Goal: Find specific page/section: Find specific page/section

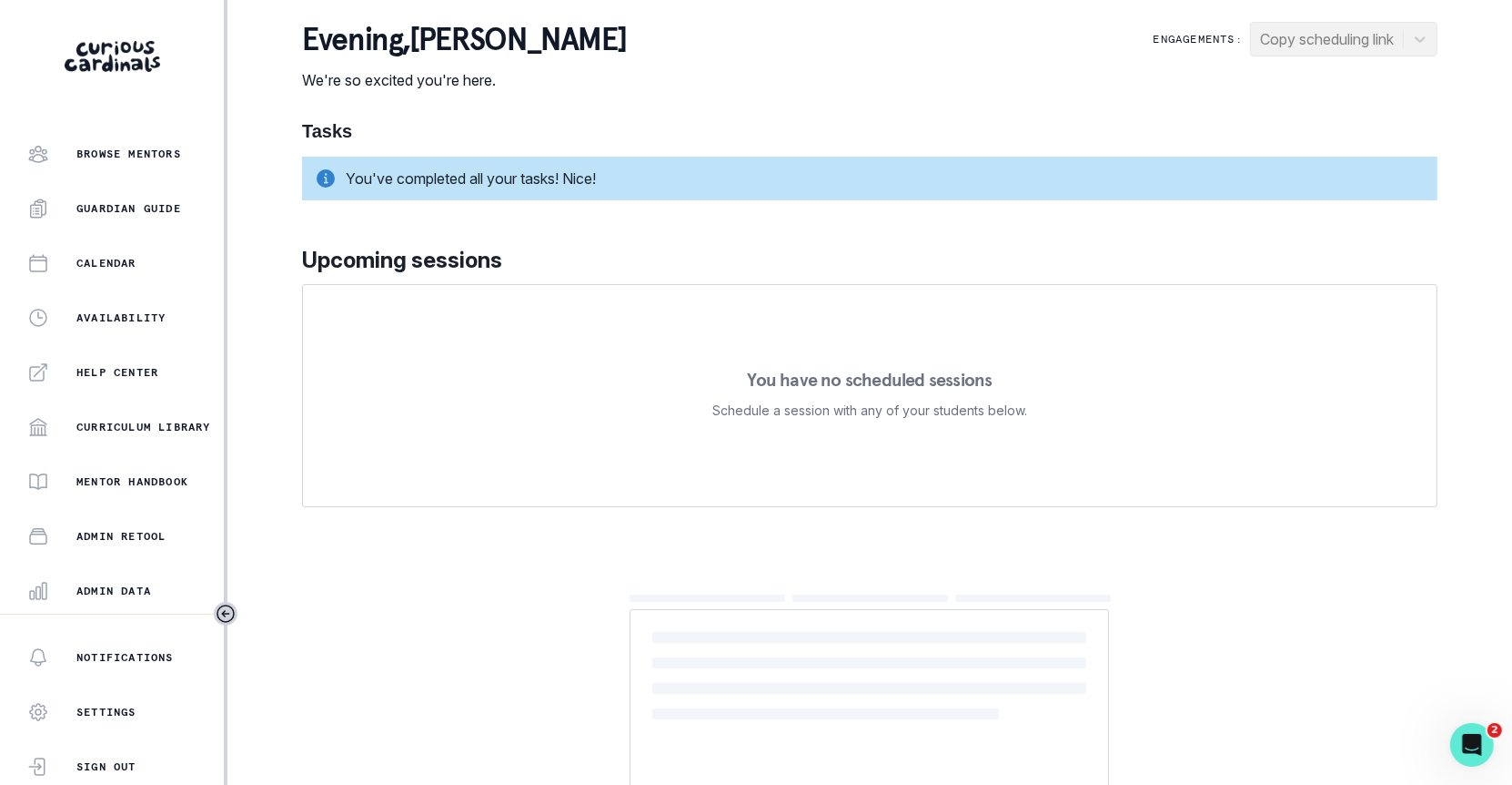
scroll to position [331, 0]
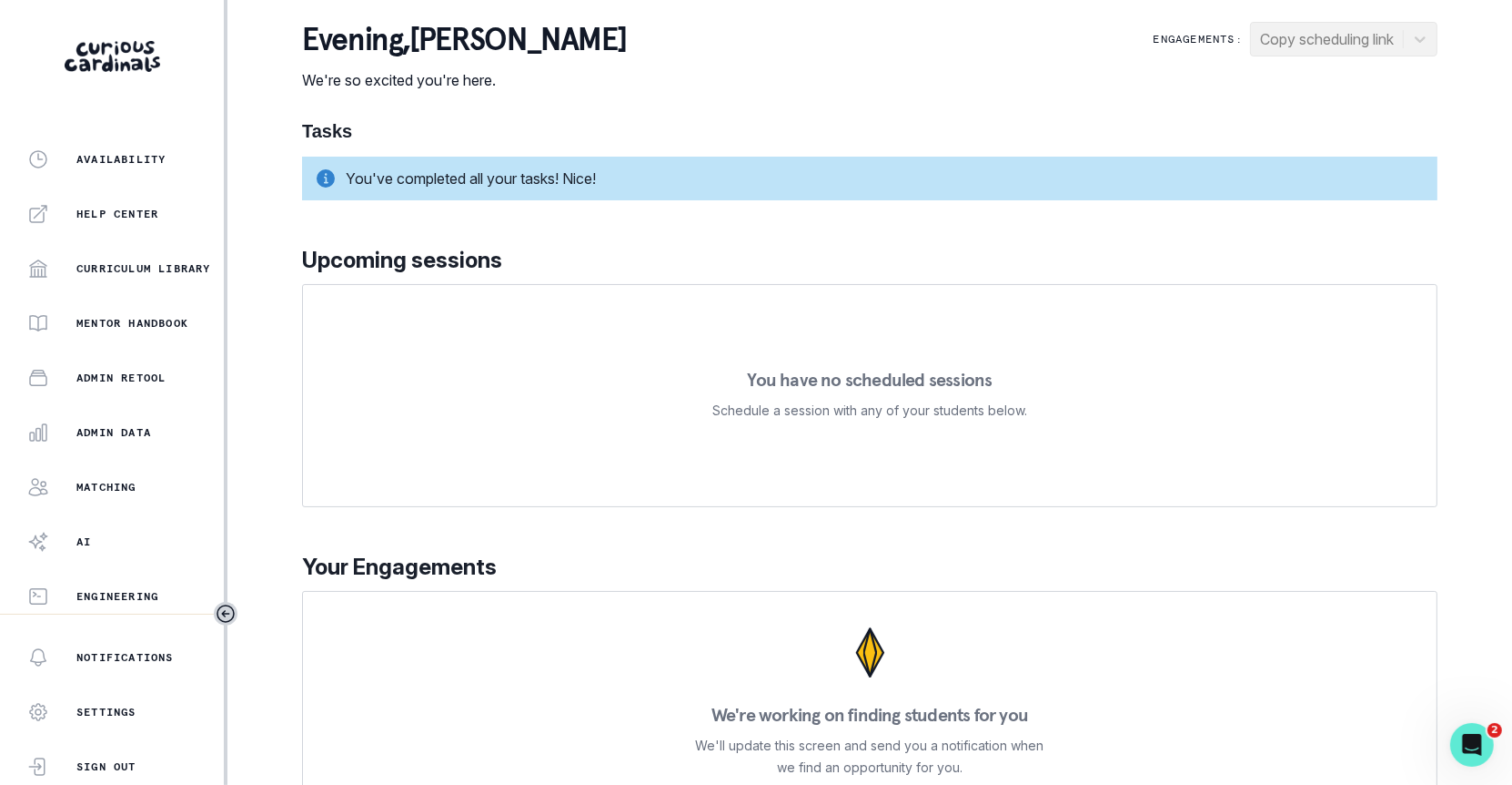
click at [105, 451] on div "Home Students Finance Browse Mentors Guardian Guide Calendar Availability Help …" at bounding box center [111, 379] width 224 height 469
click at [106, 435] on p "Admin Data" at bounding box center [113, 432] width 75 height 15
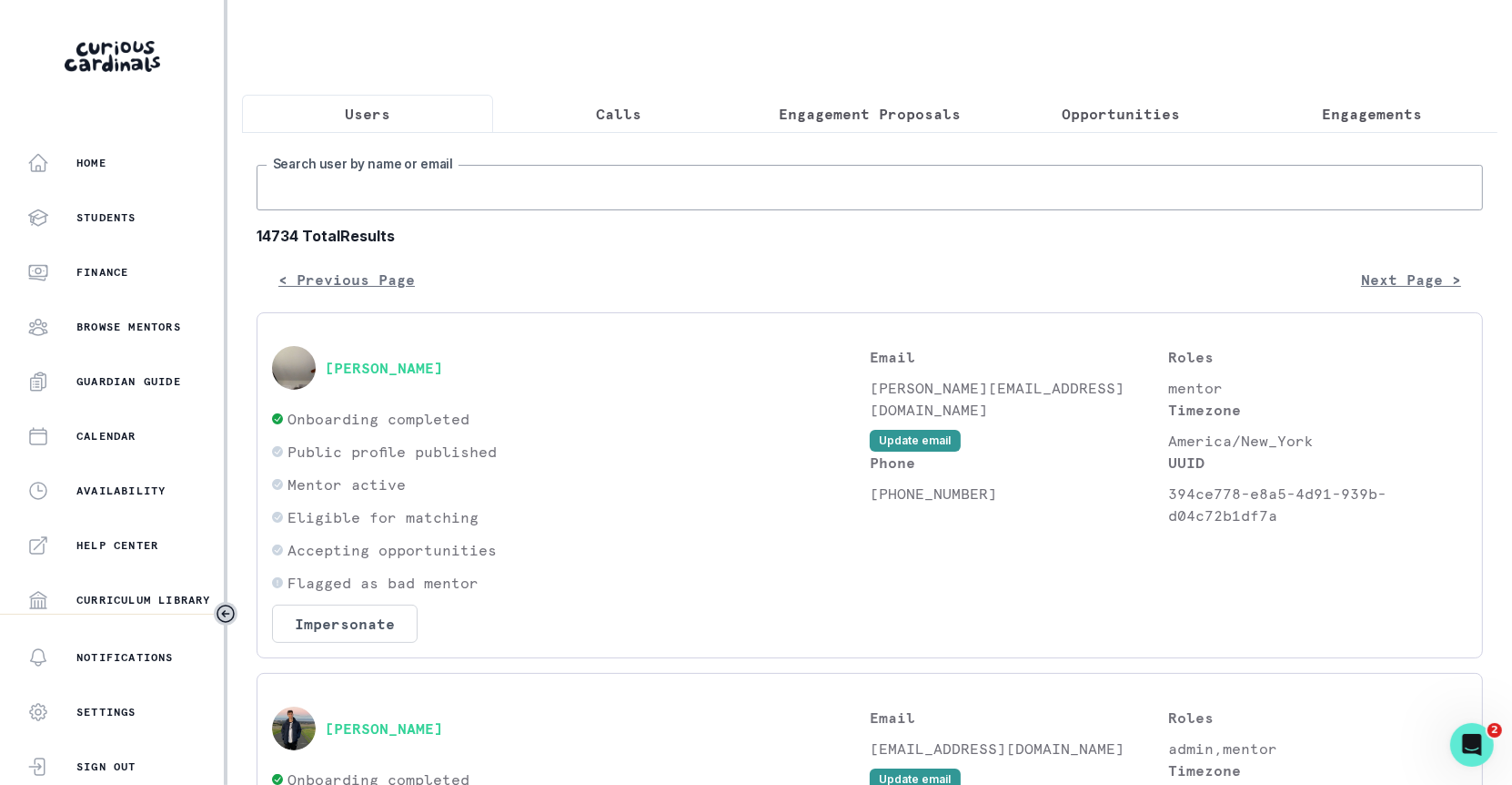
click at [483, 185] on input "Search user by name or email" at bounding box center [870, 187] width 1226 height 46
paste input "[PERSON_NAME]"
type input "[PERSON_NAME]"
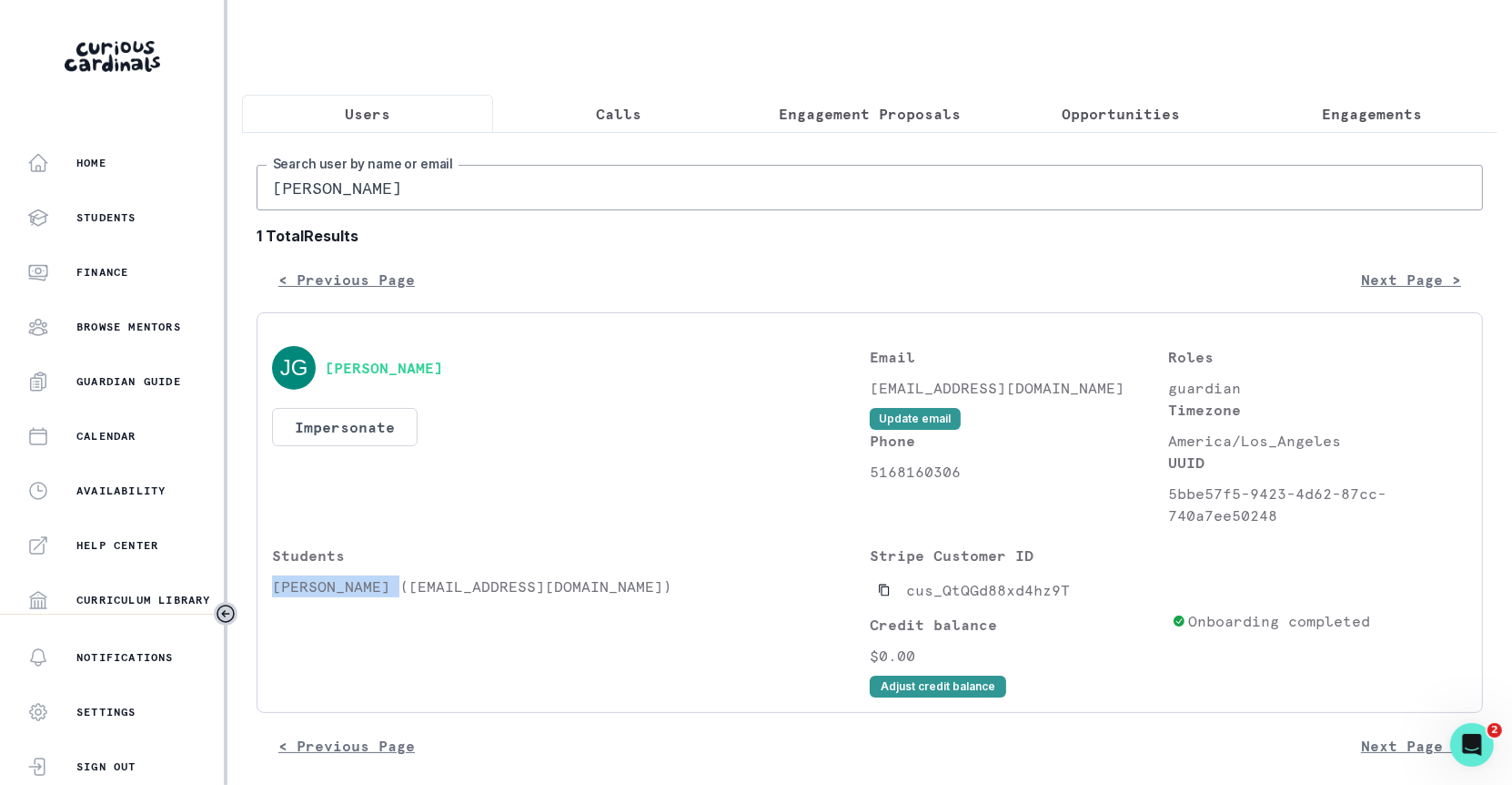
drag, startPoint x: 398, startPoint y: 583, endPoint x: 264, endPoint y: 580, distance: 134.0
click at [264, 580] on div "[PERSON_NAME] Impersonate Confirmation Are you sure? Impersonating means that w…" at bounding box center [870, 512] width 1226 height 400
copy p "[PERSON_NAME]"
click at [545, 173] on input "[PERSON_NAME]" at bounding box center [870, 187] width 1226 height 46
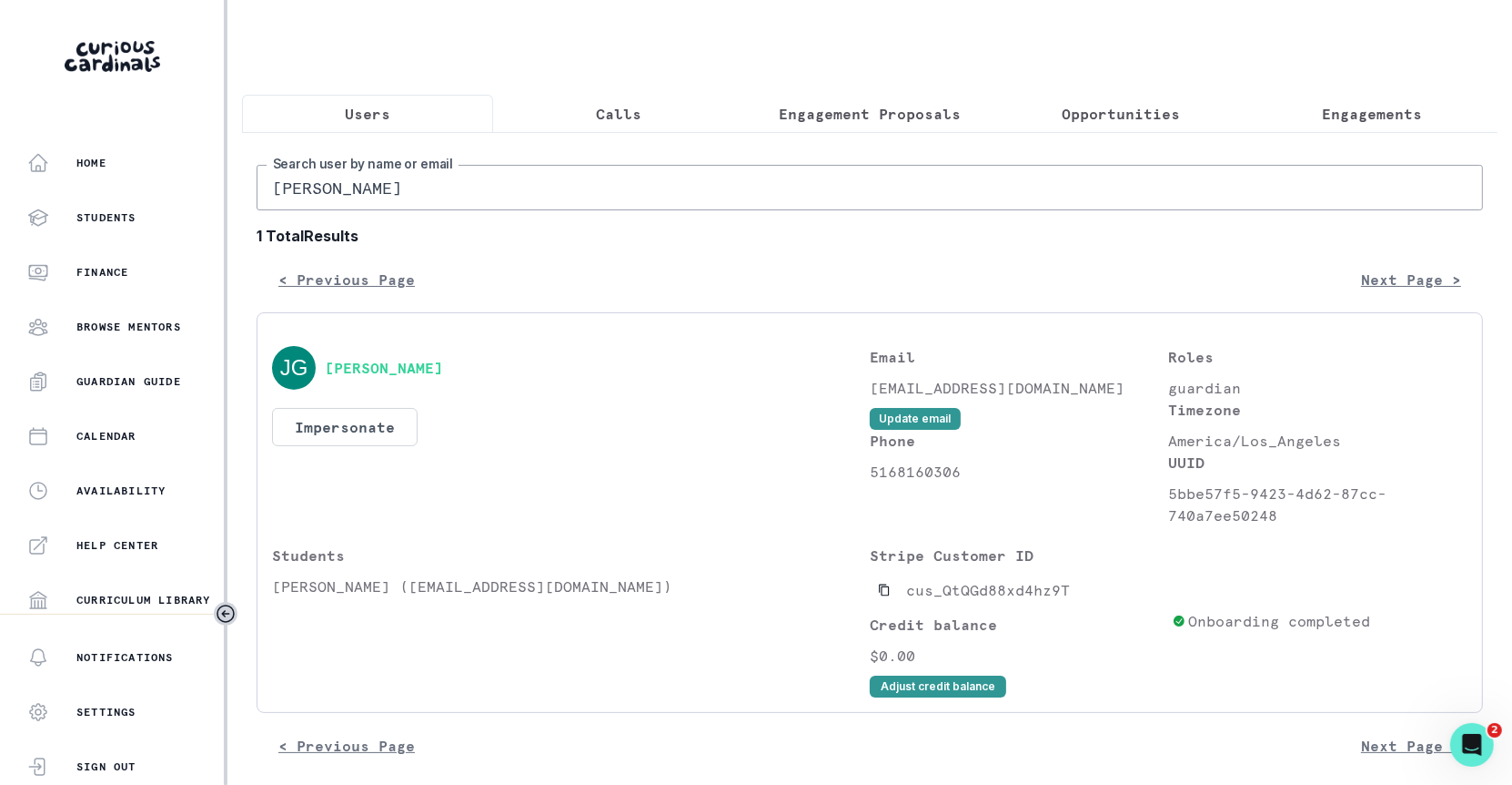
click at [545, 173] on input "[PERSON_NAME]" at bounding box center [870, 187] width 1226 height 46
paste input "[PERSON_NAME]"
type input "[PERSON_NAME]"
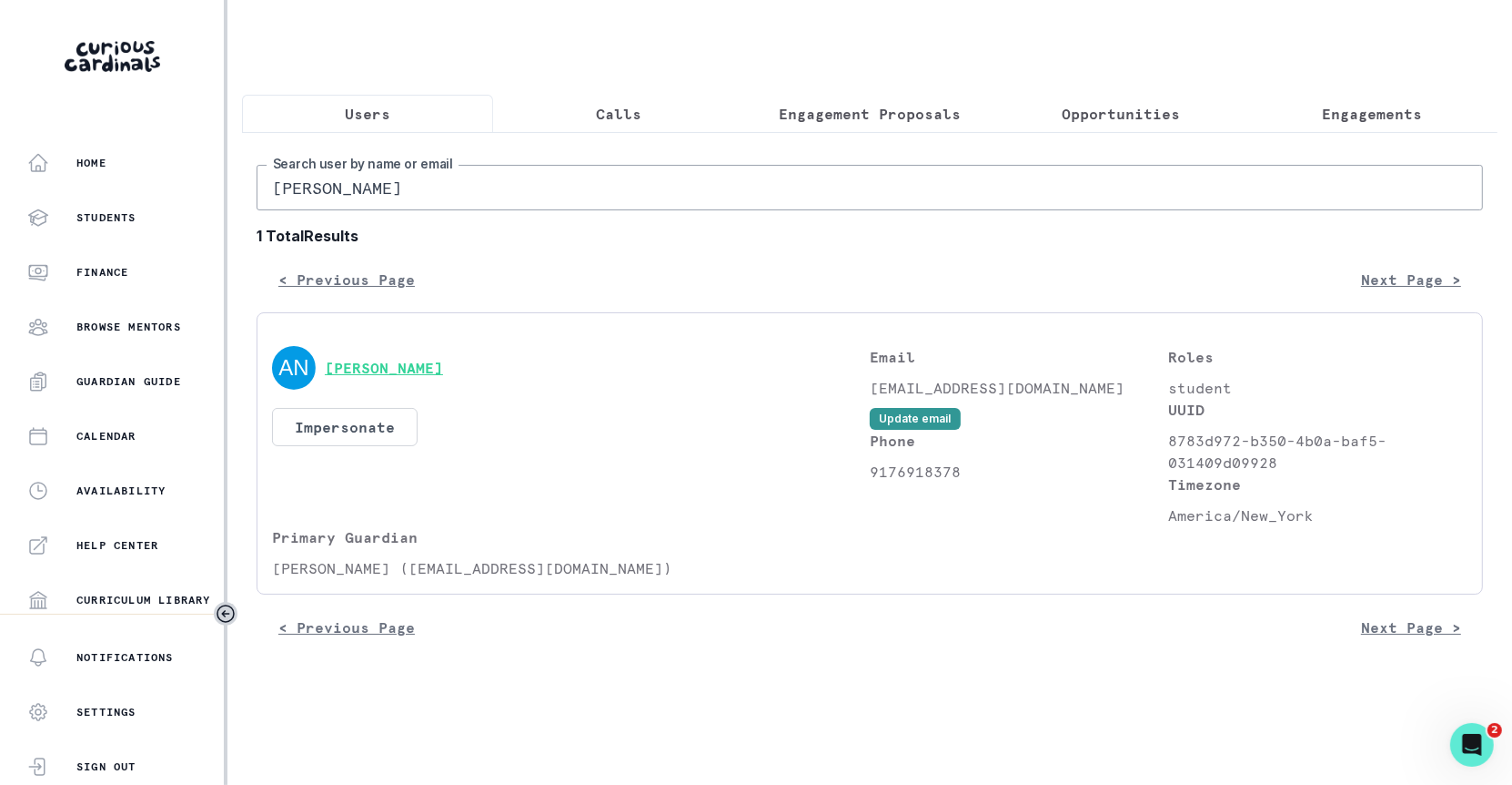
click at [430, 370] on button "[PERSON_NAME]" at bounding box center [384, 367] width 118 height 18
